Goal: Find contact information: Find contact information

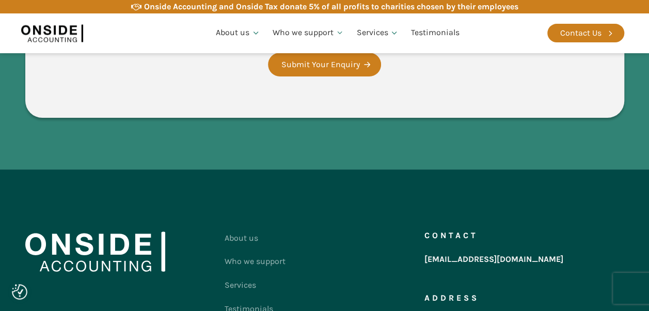
scroll to position [2124, 0]
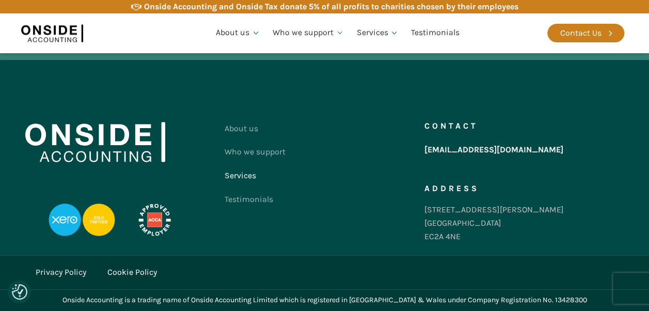
click at [241, 178] on link "Services" at bounding box center [255, 176] width 61 height 24
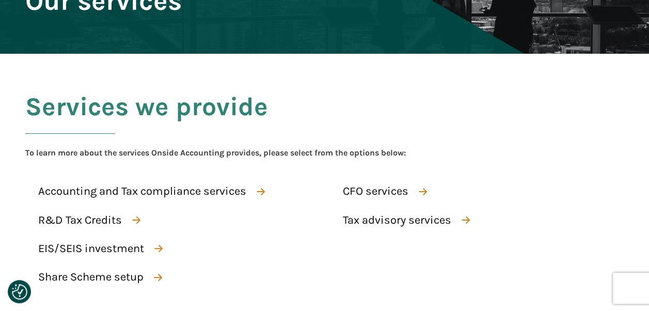
scroll to position [103, 0]
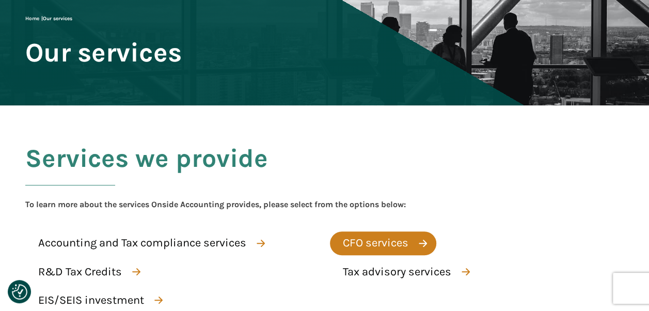
click at [389, 246] on div "CFO services" at bounding box center [376, 243] width 66 height 18
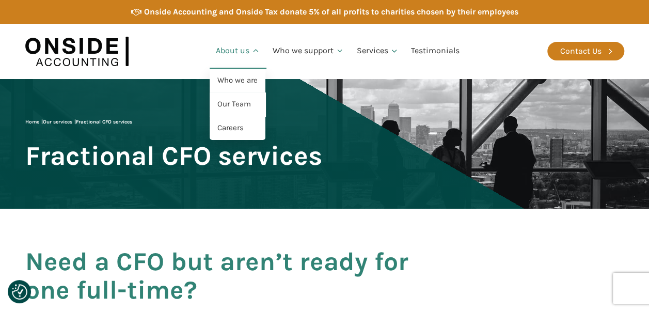
click at [231, 57] on link "About us" at bounding box center [238, 51] width 57 height 35
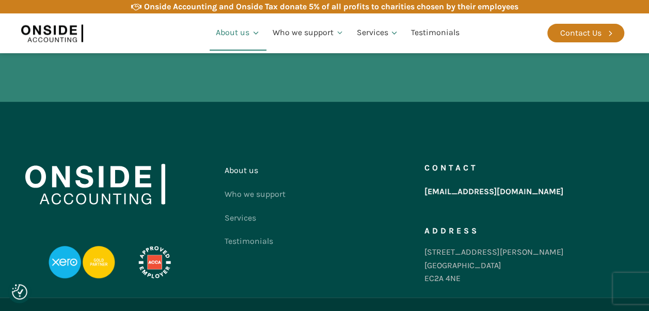
scroll to position [1980, 0]
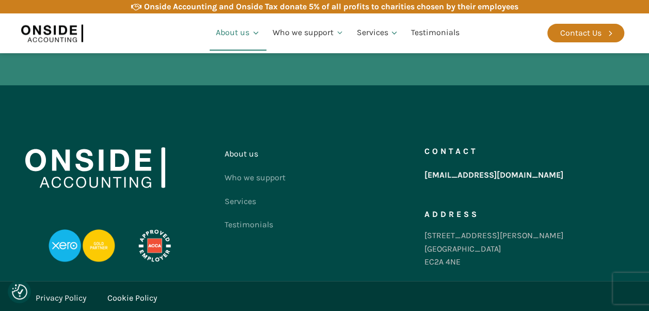
drag, startPoint x: 574, startPoint y: 299, endPoint x: 540, endPoint y: 298, distance: 34.1
copy div "13428300"
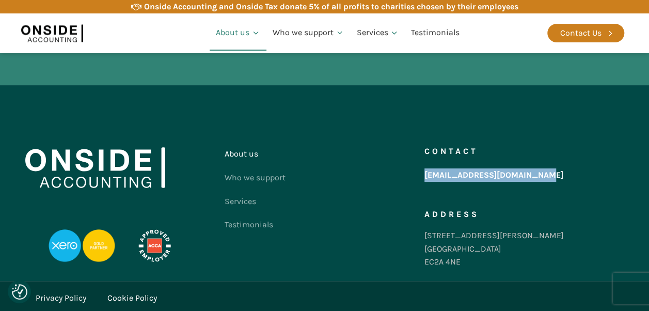
drag, startPoint x: 545, startPoint y: 149, endPoint x: 425, endPoint y: 149, distance: 120.4
click at [425, 149] on div "Contact hello@onsideaccounting.com Address 86-90 Paul Street London EC2A 4NE" at bounding box center [525, 210] width 200 height 136
copy link "[EMAIL_ADDRESS][DOMAIN_NAME]"
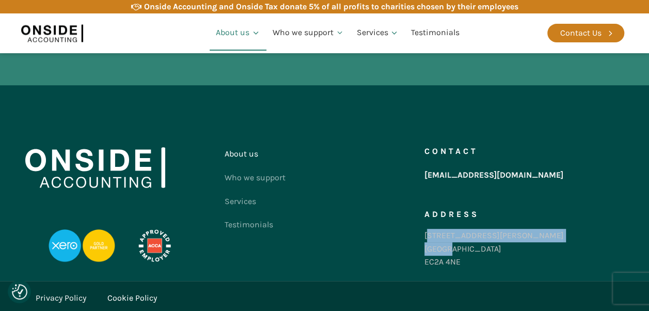
drag, startPoint x: 428, startPoint y: 207, endPoint x: 456, endPoint y: 223, distance: 31.7
click at [456, 229] on div "86-90 Paul Street London EC2A 4NE" at bounding box center [494, 249] width 139 height 40
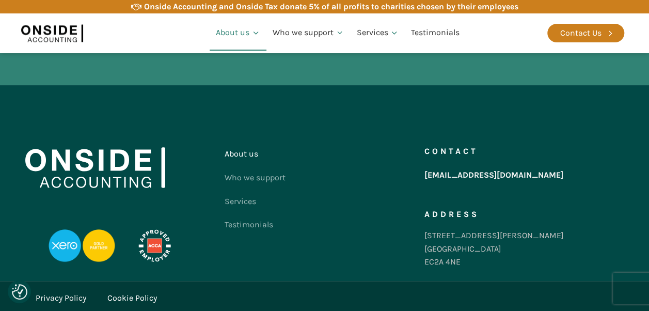
drag, startPoint x: 456, startPoint y: 223, endPoint x: 463, endPoint y: 236, distance: 14.6
click at [463, 236] on div "86-90 Paul Street London EC2A 4NE" at bounding box center [494, 249] width 139 height 40
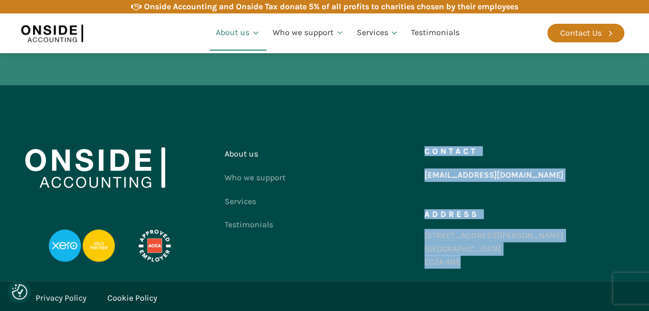
drag, startPoint x: 463, startPoint y: 236, endPoint x: 422, endPoint y: 209, distance: 48.9
click at [422, 209] on div "About us Who we support Services Testimonials Contact us Contact hello@onsideac…" at bounding box center [324, 210] width 599 height 136
copy div "Contact us Contact hello@onsideaccounting.com Address 86-90 Paul Street London …"
click at [494, 225] on div "Contact hello@onsideaccounting.com Address 86-90 Paul Street London EC2A 4NE" at bounding box center [525, 210] width 200 height 136
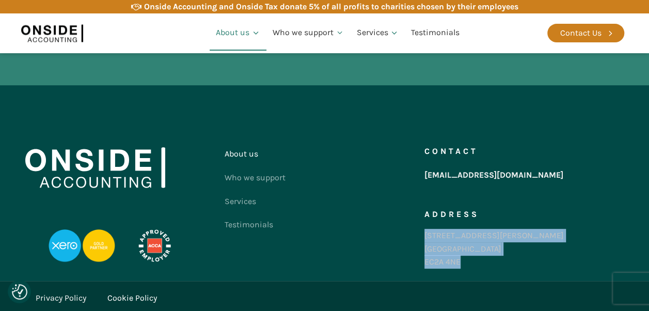
copy div "86-90 Paul Street London EC2A 4NE"
drag, startPoint x: 460, startPoint y: 236, endPoint x: 425, endPoint y: 212, distance: 42.4
click at [425, 229] on div "86-90 Paul Street London EC2A 4NE" at bounding box center [494, 249] width 139 height 40
